Goal: Information Seeking & Learning: Learn about a topic

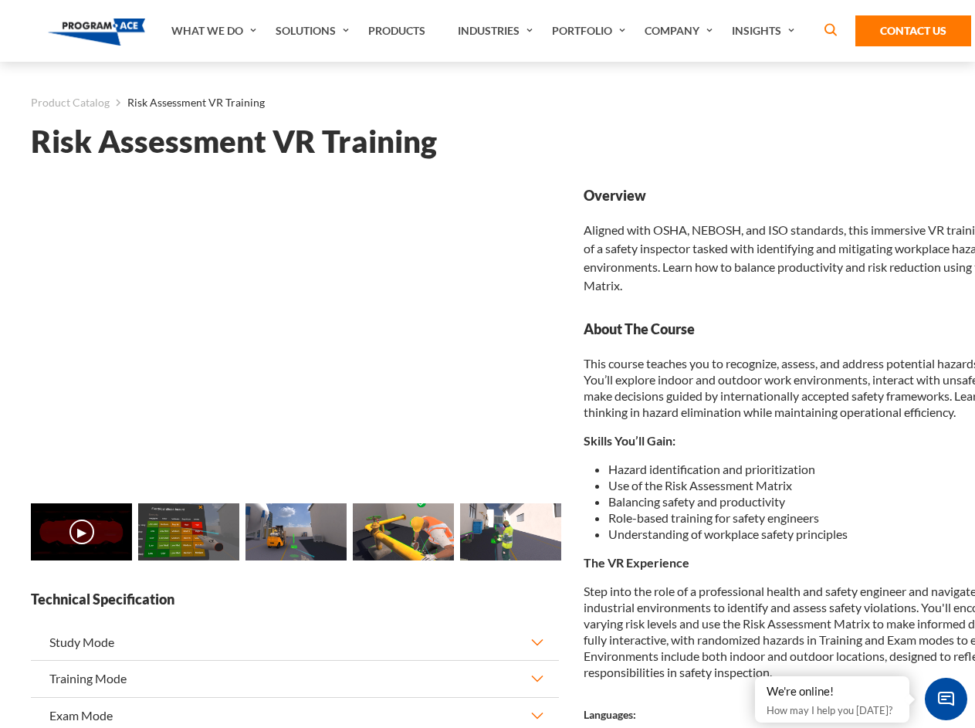
click at [314, 31] on link "Solutions" at bounding box center [314, 31] width 93 height 62
click at [0, 0] on div "AI & Computer Vision Solutions Computer Vision Quality Control AI tools for fas…" at bounding box center [0, 0] width 0 height 0
click at [0, 0] on div "AI & Computer Vision Solutions Virtual Training Solutions Virtual Tour Solution…" at bounding box center [0, 0] width 0 height 0
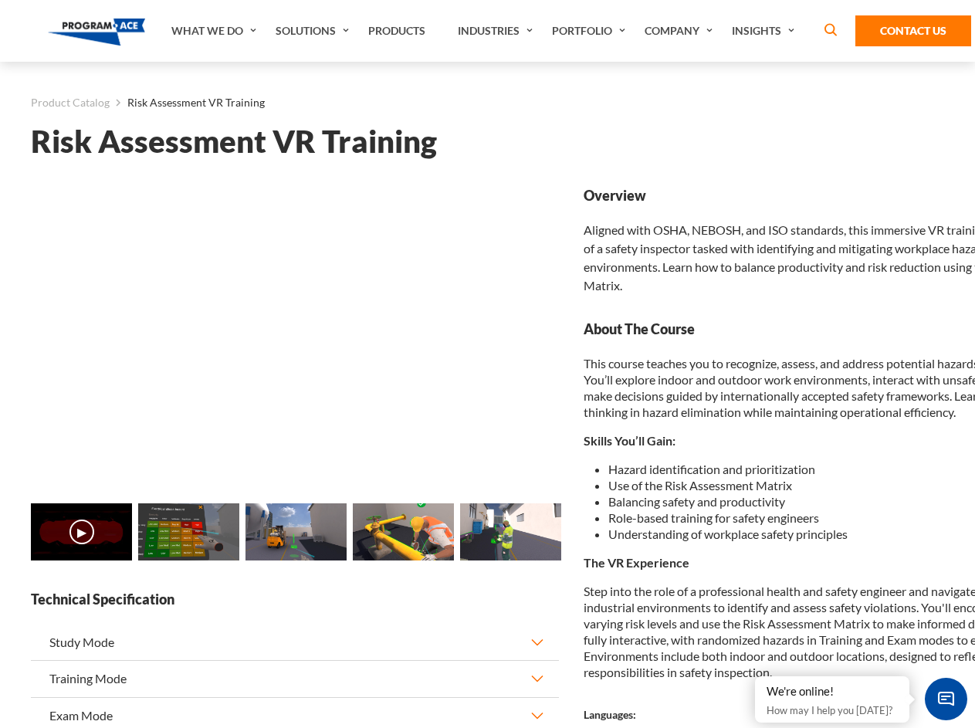
click at [0, 0] on div "AI & Computer Vision Solutions Virtual Training Solutions Virtual Tour Solution…" at bounding box center [0, 0] width 0 height 0
click at [0, 0] on div "AI & Computer Vision Solutions Computer Vision Quality Control AI tools for fas…" at bounding box center [0, 0] width 0 height 0
